Goal: Information Seeking & Learning: Find specific page/section

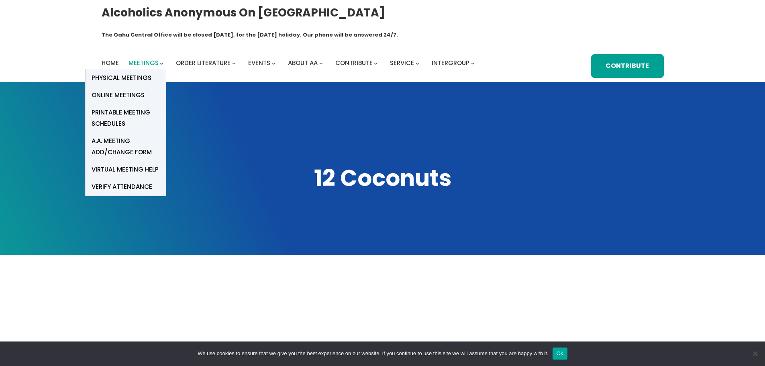
click at [143, 59] on span "Meetings" at bounding box center [144, 63] width 30 height 8
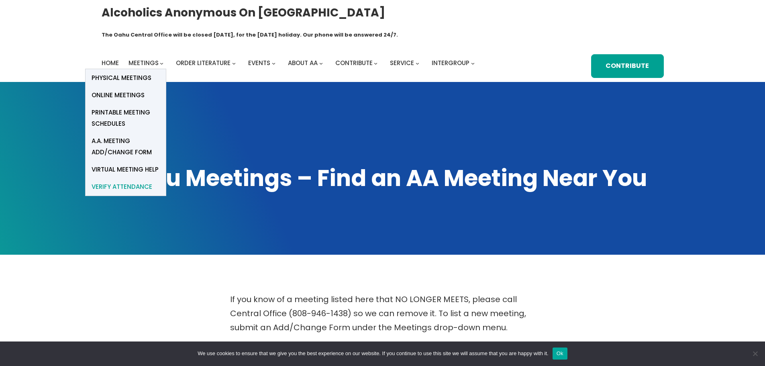
click at [129, 181] on span "verify attendance" at bounding box center [122, 186] width 61 height 11
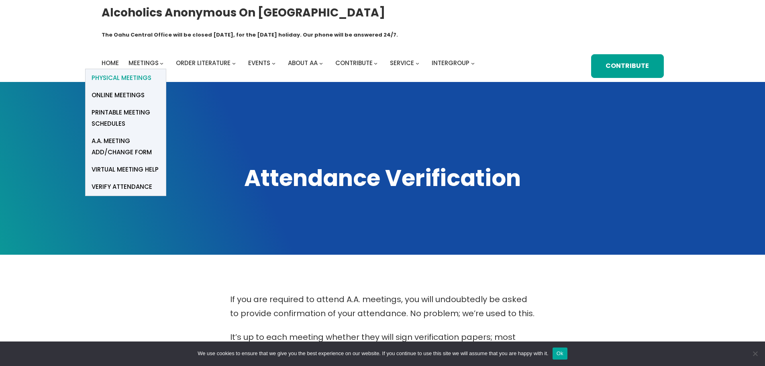
click at [131, 72] on span "Physical Meetings" at bounding box center [122, 77] width 60 height 11
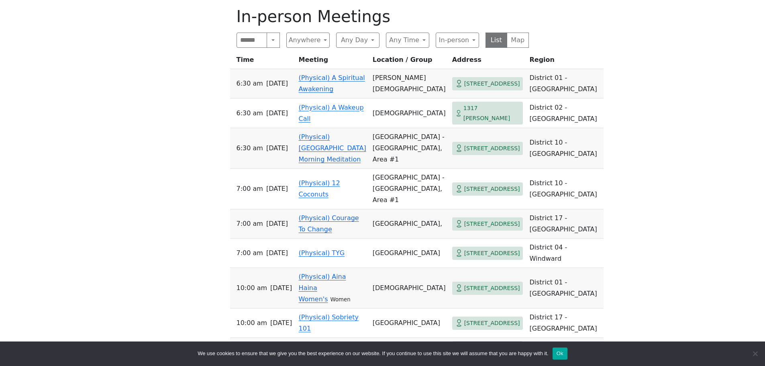
scroll to position [241, 0]
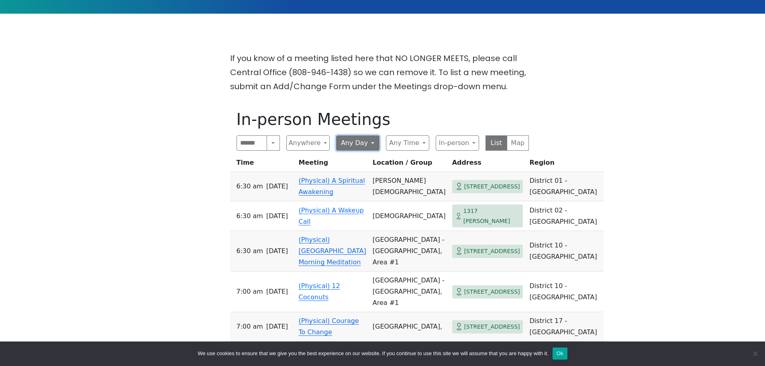
click at [375, 135] on button "Any Day" at bounding box center [357, 142] width 43 height 15
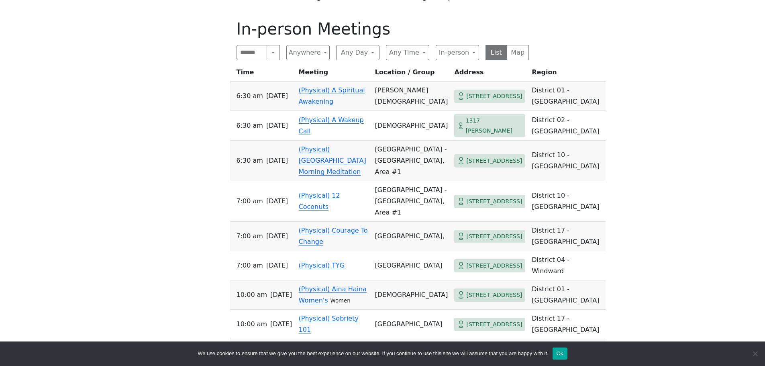
scroll to position [201, 0]
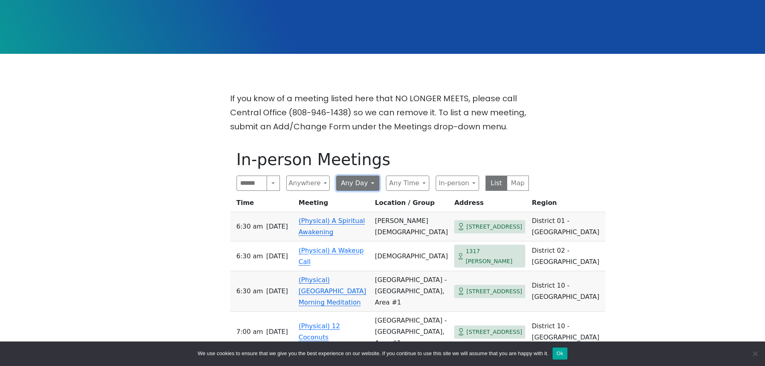
click at [373, 175] on button "Any Day" at bounding box center [357, 182] width 43 height 15
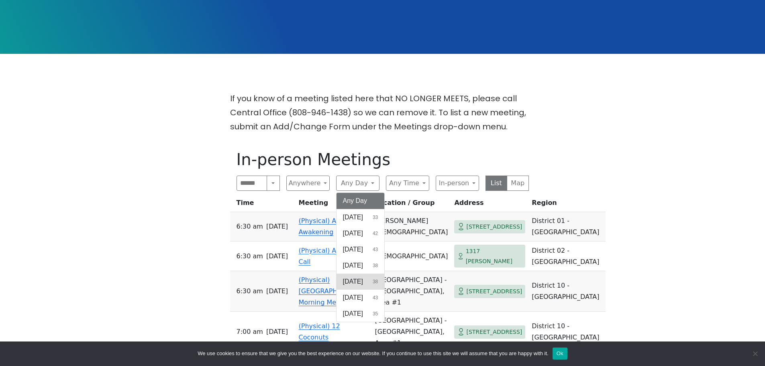
click at [363, 277] on span "[DATE]" at bounding box center [353, 282] width 20 height 10
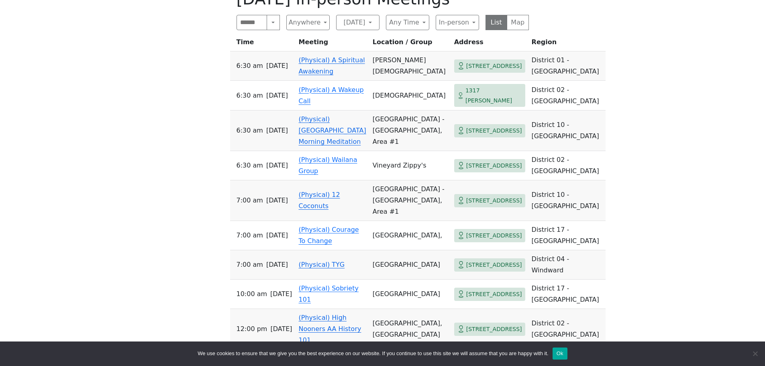
scroll to position [321, 0]
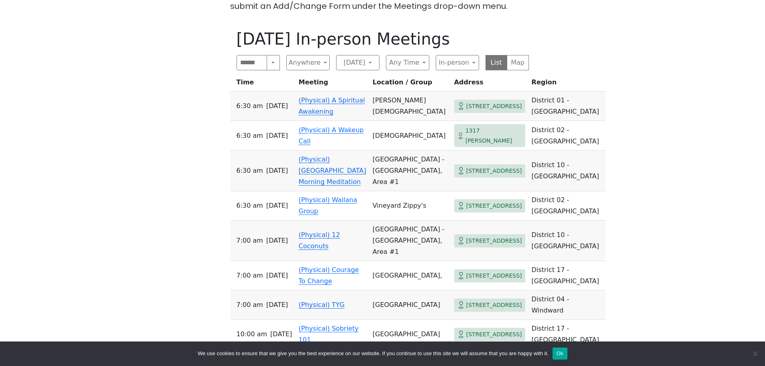
click at [314, 231] on link "(Physical) 12 Coconuts" at bounding box center [319, 240] width 41 height 19
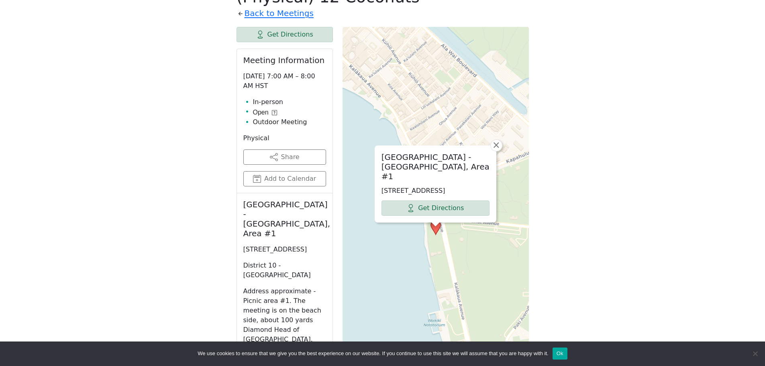
scroll to position [360, 0]
